Goal: Transaction & Acquisition: Purchase product/service

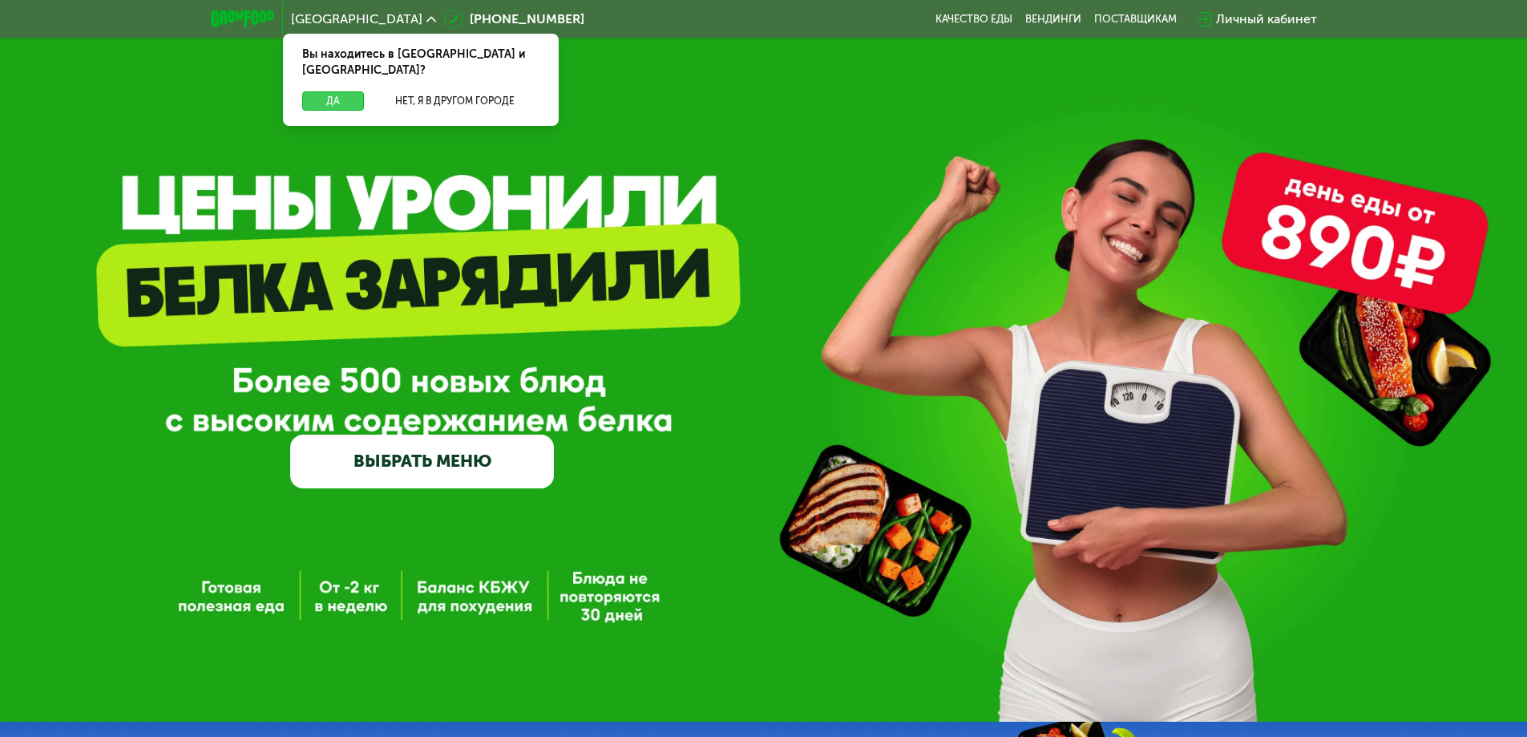
click at [319, 91] on button "Да" at bounding box center [333, 100] width 62 height 19
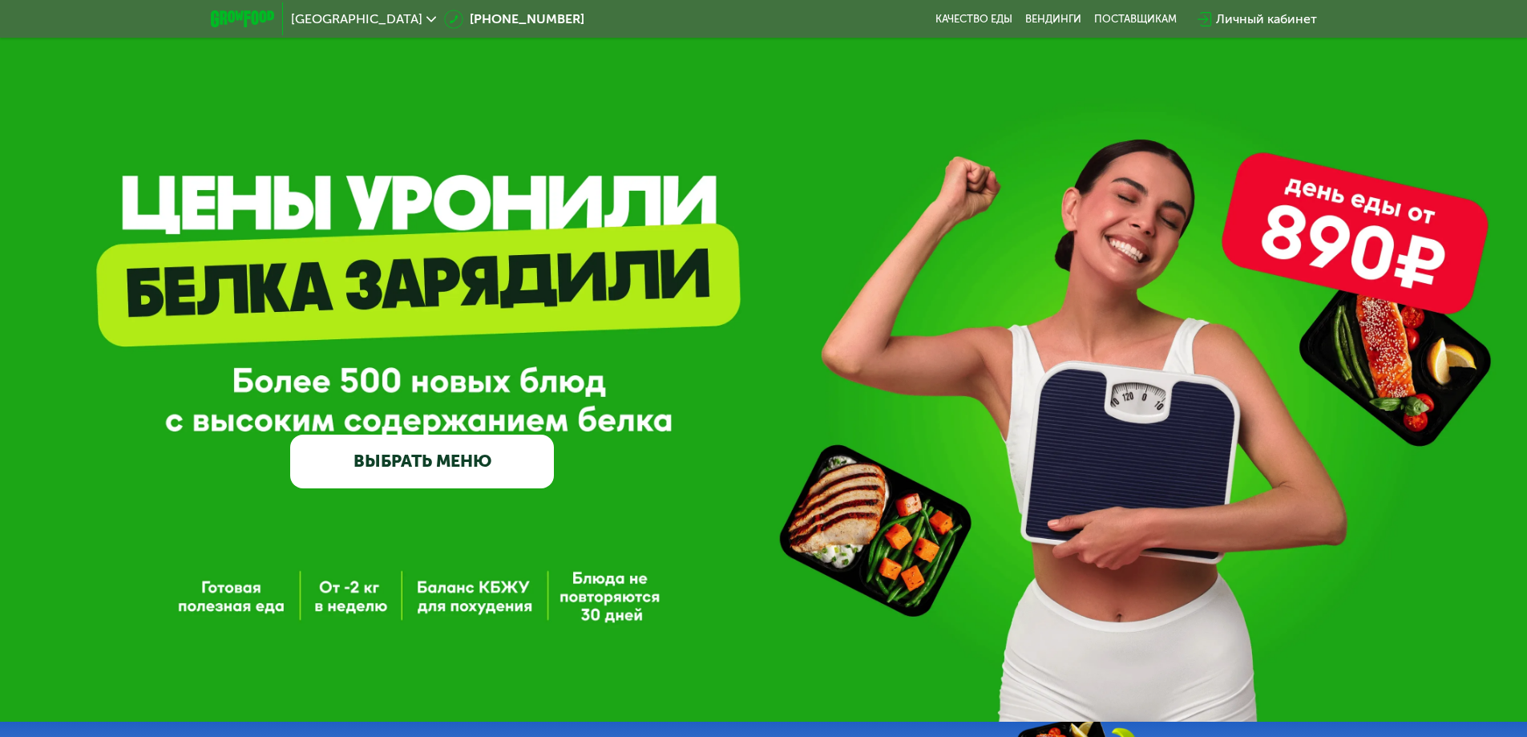
click at [424, 463] on link "ВЫБРАТЬ МЕНЮ" at bounding box center [422, 460] width 264 height 53
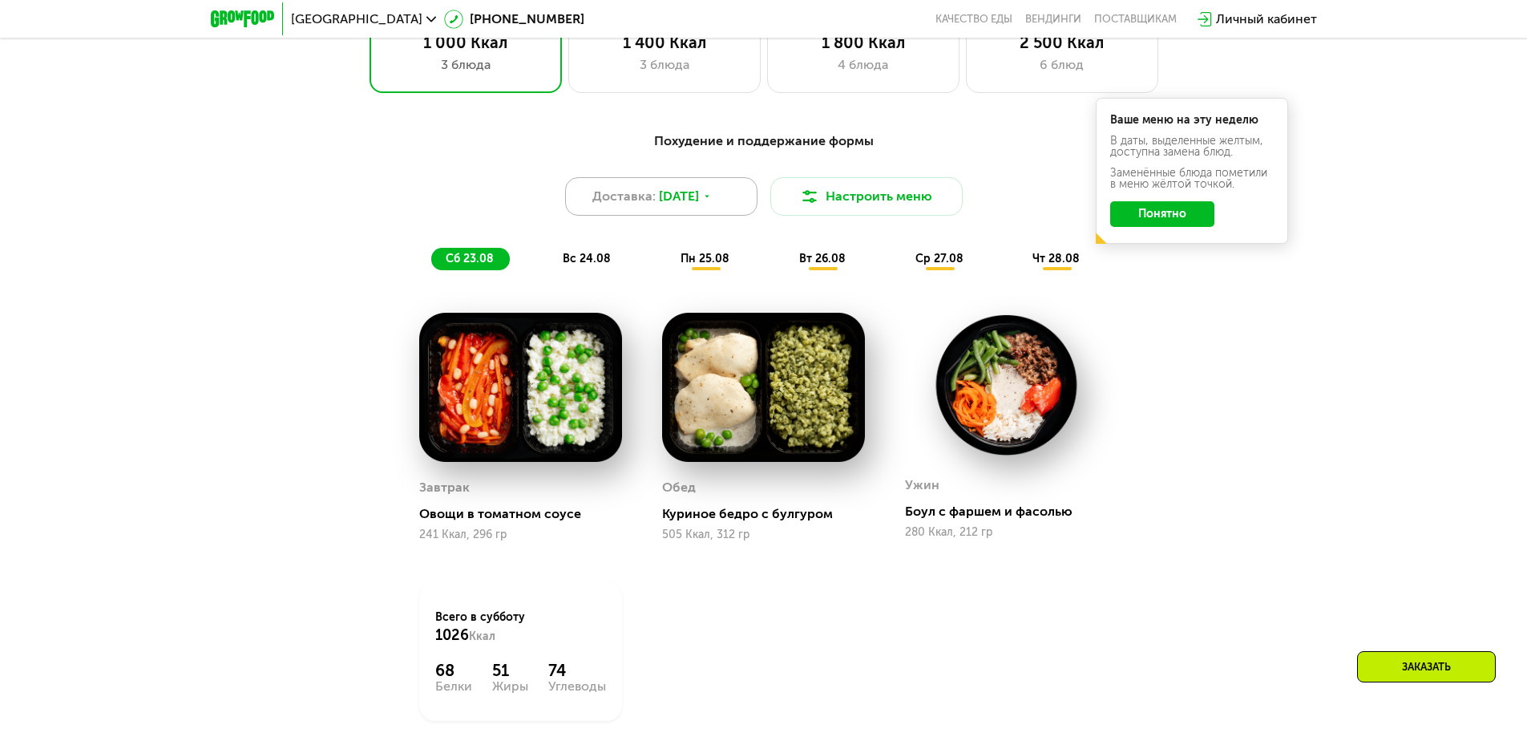
scroll to position [1026, 0]
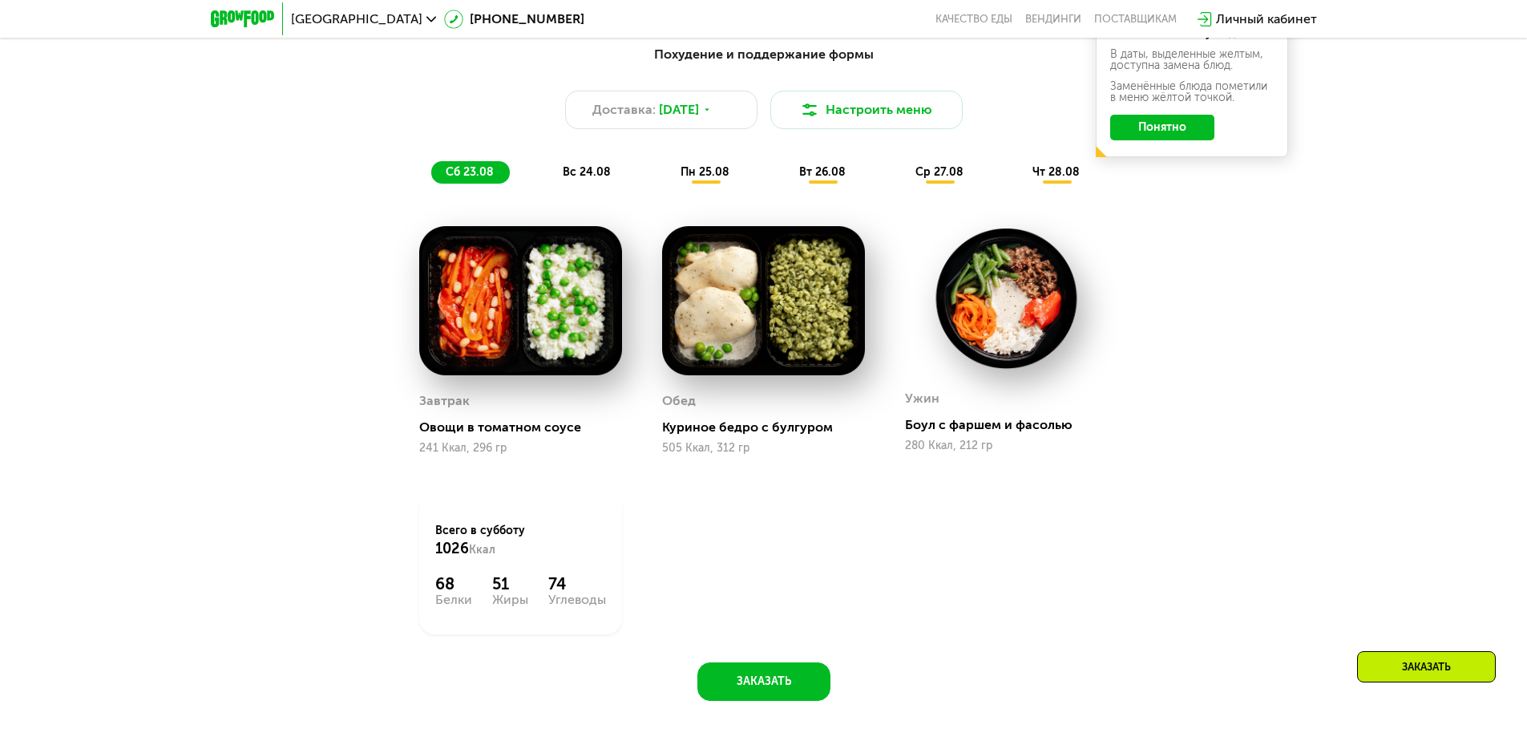
click at [584, 172] on span "вс 24.08" at bounding box center [587, 172] width 48 height 14
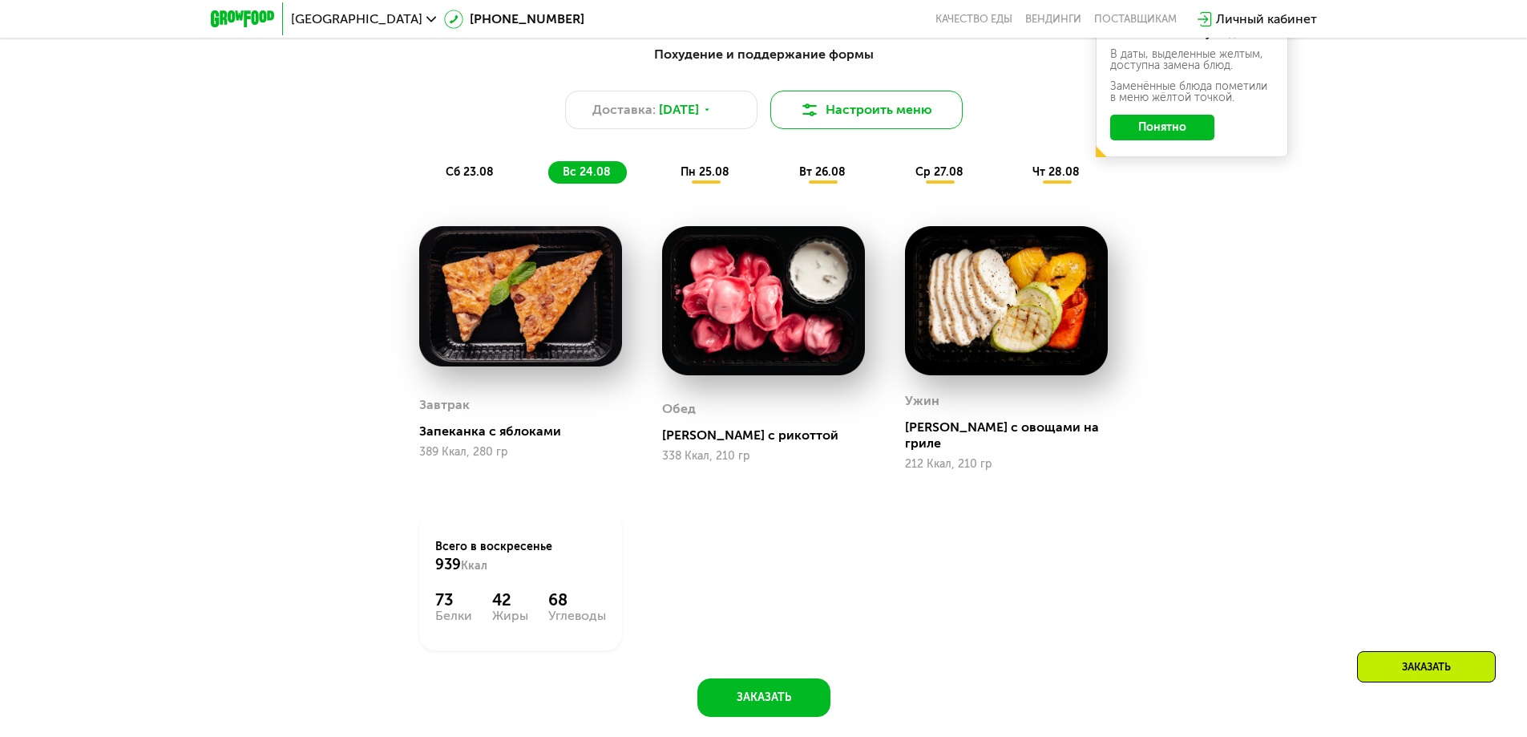
click at [810, 119] on img at bounding box center [809, 109] width 19 height 19
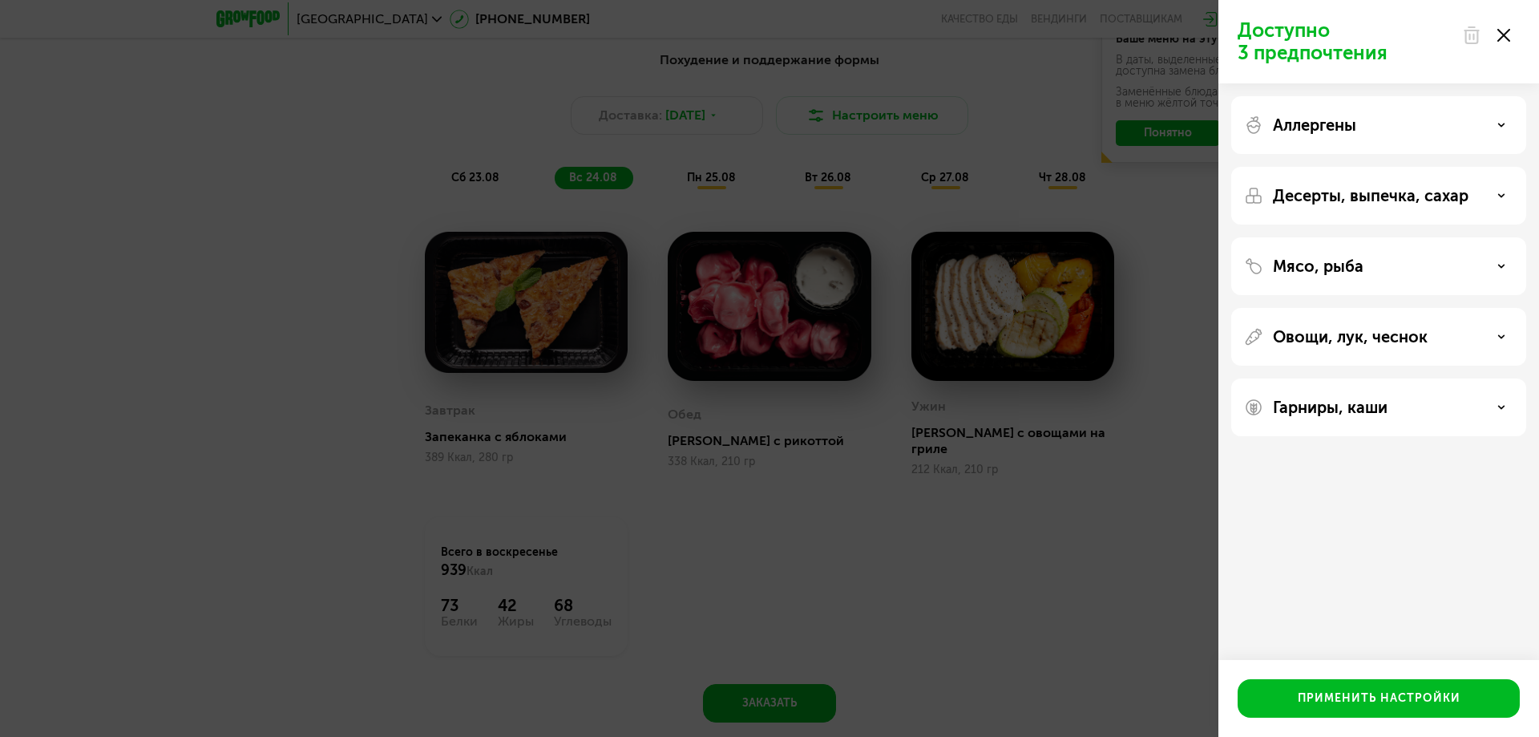
click at [1509, 38] on icon at bounding box center [1503, 35] width 13 height 13
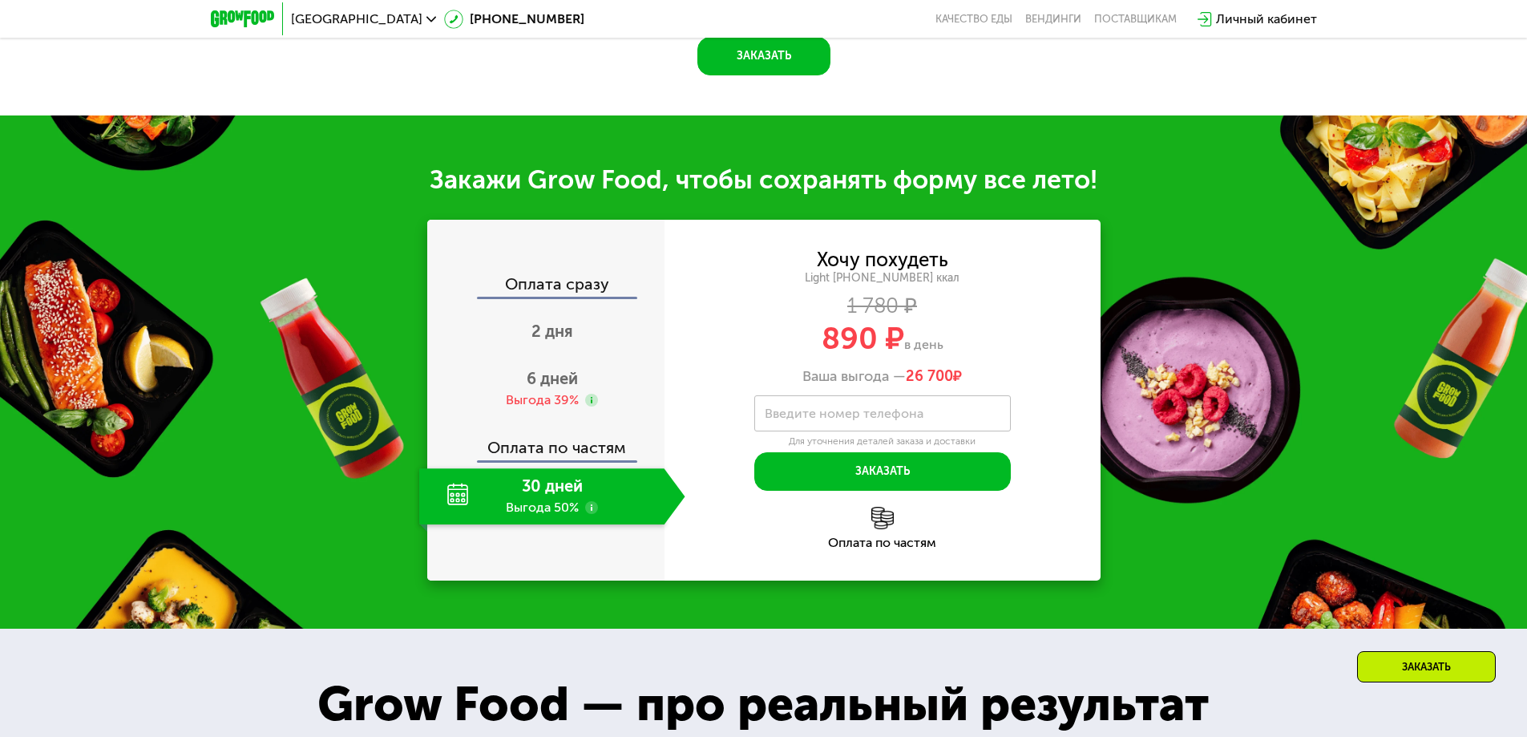
scroll to position [1671, 0]
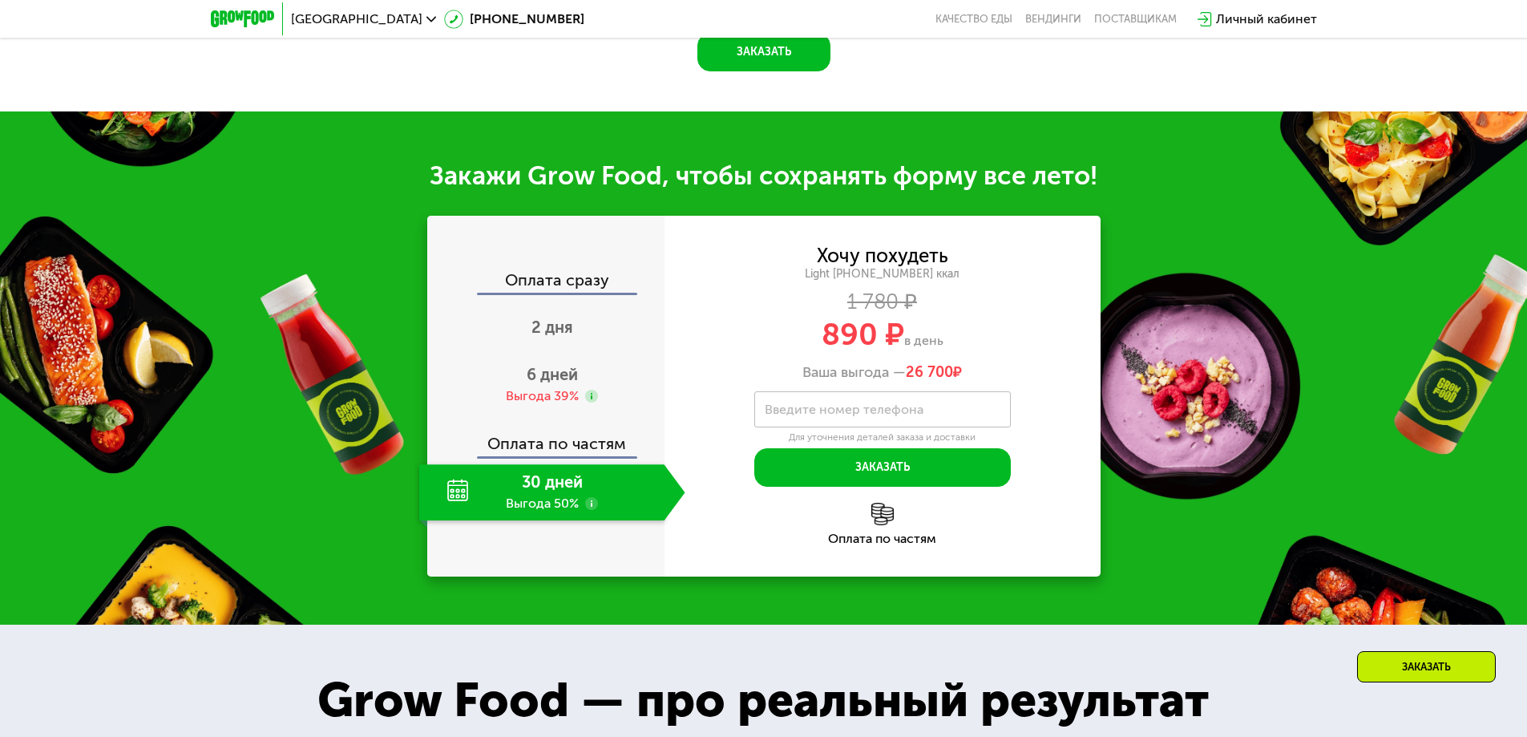
click at [1436, 664] on div "Заказать" at bounding box center [1426, 666] width 139 height 31
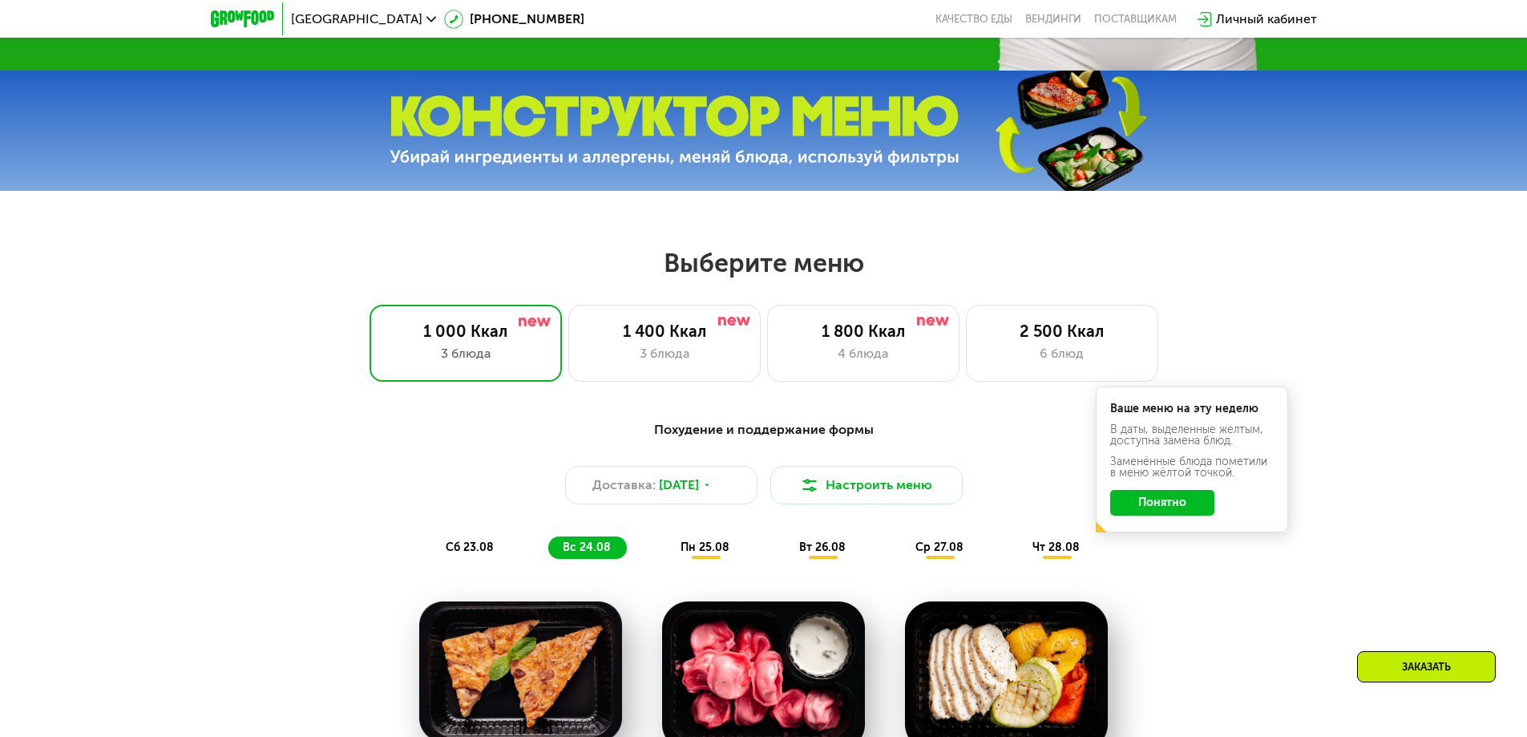
scroll to position [650, 0]
